Goal: Information Seeking & Learning: Learn about a topic

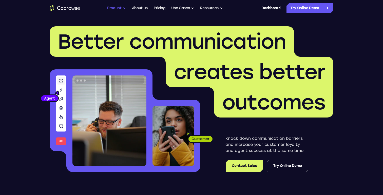
click at [121, 8] on button "Product" at bounding box center [116, 8] width 19 height 10
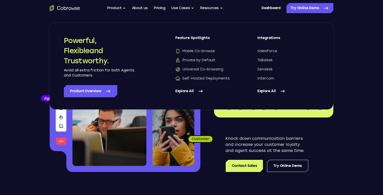
click at [194, 90] on link "Explore All" at bounding box center [206, 91] width 62 height 12
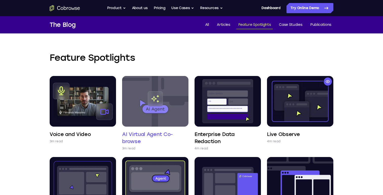
click at [157, 96] on img at bounding box center [155, 101] width 66 height 51
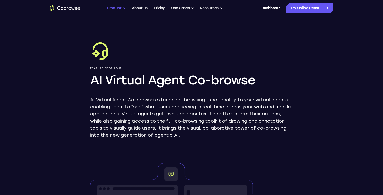
click at [122, 9] on button "Product" at bounding box center [116, 8] width 19 height 10
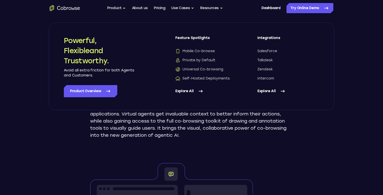
click at [199, 90] on icon at bounding box center [200, 91] width 6 height 6
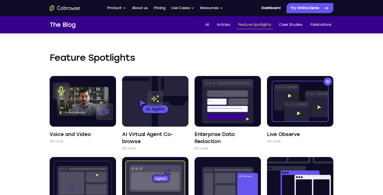
click at [68, 10] on icon "Go to the home page" at bounding box center [65, 8] width 30 height 6
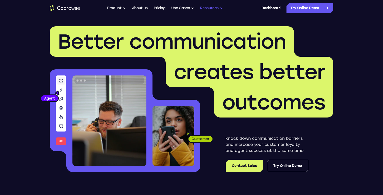
click at [208, 10] on button "Resources" at bounding box center [211, 8] width 23 height 10
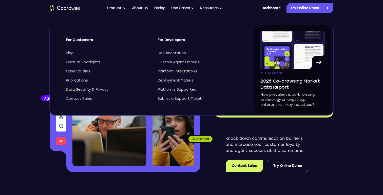
click at [128, 10] on ul "Go back Powerful, Flexible and Trustworthy. Avoid all extra friction for both A…" at bounding box center [165, 8] width 116 height 10
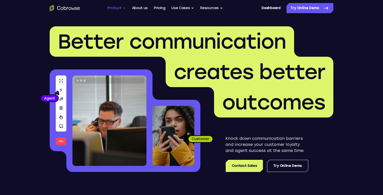
click at [122, 9] on button "Product" at bounding box center [116, 8] width 19 height 10
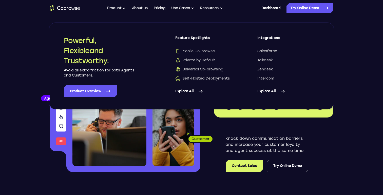
click at [196, 93] on link "Explore All" at bounding box center [206, 91] width 62 height 12
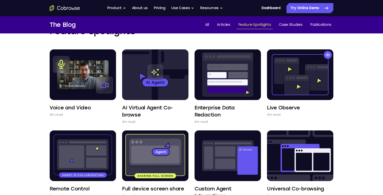
scroll to position [25, 0]
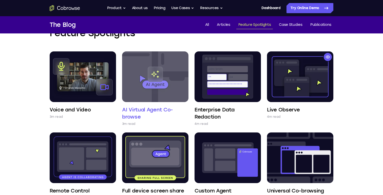
click at [155, 71] on img at bounding box center [155, 76] width 66 height 51
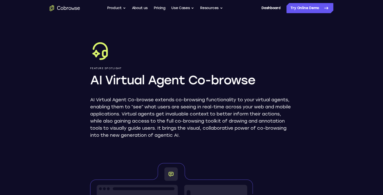
scroll to position [31, 0]
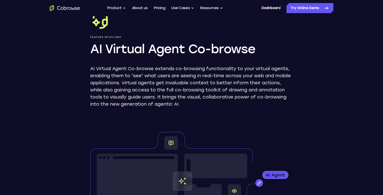
click at [76, 6] on icon "Go to the home page" at bounding box center [65, 8] width 30 height 6
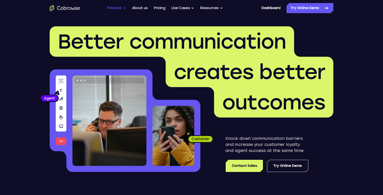
click at [122, 8] on button "Product" at bounding box center [116, 8] width 19 height 10
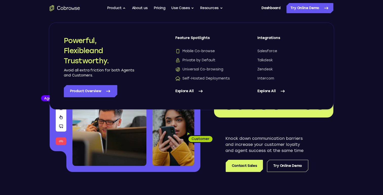
click at [194, 91] on link "Explore All" at bounding box center [206, 91] width 62 height 12
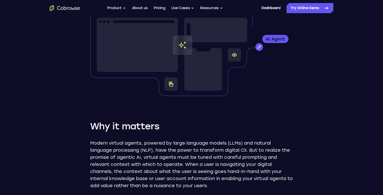
scroll to position [167, 0]
click at [119, 7] on button "Product" at bounding box center [116, 8] width 19 height 10
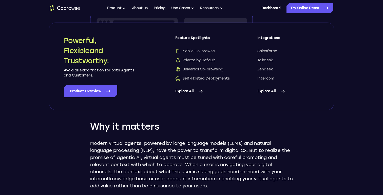
click at [193, 91] on link "Explore All" at bounding box center [206, 91] width 62 height 12
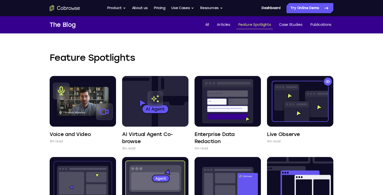
click at [74, 7] on icon "Go to the home page" at bounding box center [65, 8] width 30 height 6
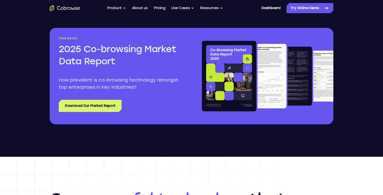
scroll to position [622, 0]
